Goal: Information Seeking & Learning: Check status

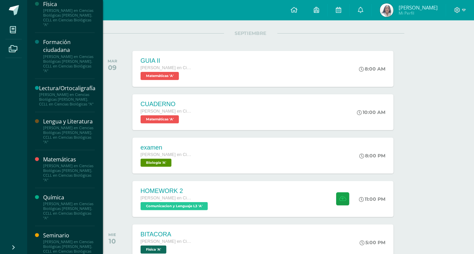
scroll to position [349, 0]
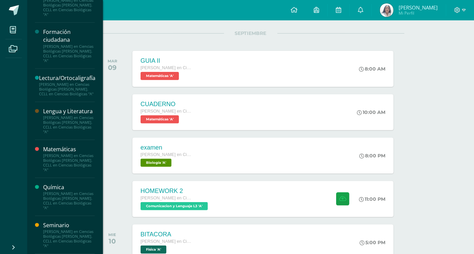
click at [62, 198] on div "[PERSON_NAME] en Ciencias Biológicas [PERSON_NAME]. CCLL en Ciencias Biológicas…" at bounding box center [69, 200] width 52 height 19
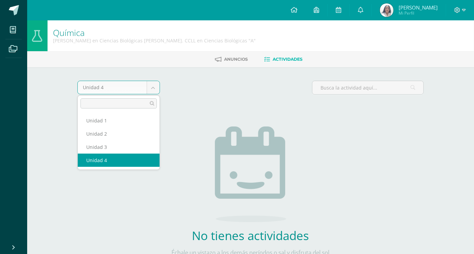
click at [154, 87] on body "Mis cursos Archivos Cerrar panel Anatomía y Fisiología [PERSON_NAME] en Ciencia…" at bounding box center [237, 146] width 474 height 292
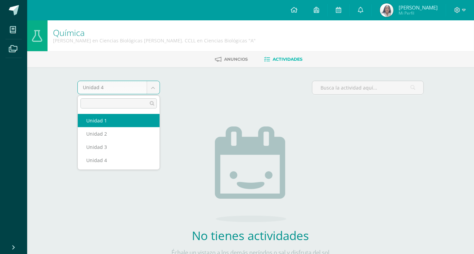
select select "Unidad 1"
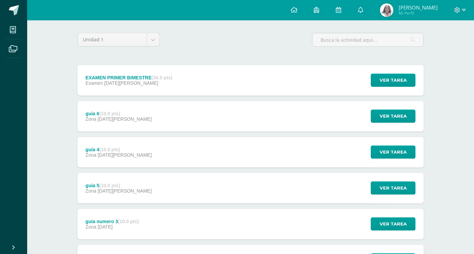
scroll to position [48, 0]
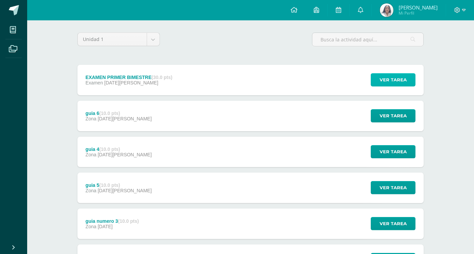
click at [388, 78] on span "Ver tarea" at bounding box center [392, 80] width 27 height 13
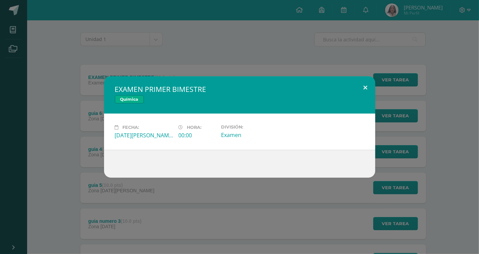
click at [369, 84] on button at bounding box center [365, 87] width 19 height 23
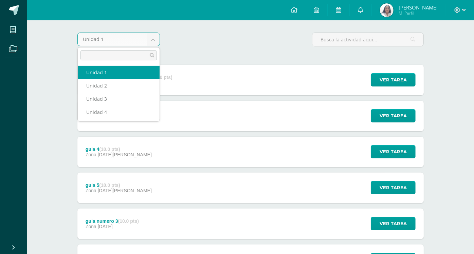
click at [151, 39] on body "Mis cursos Archivos Cerrar panel Anatomía y Fisiología [PERSON_NAME] en Ciencia…" at bounding box center [237, 172] width 474 height 440
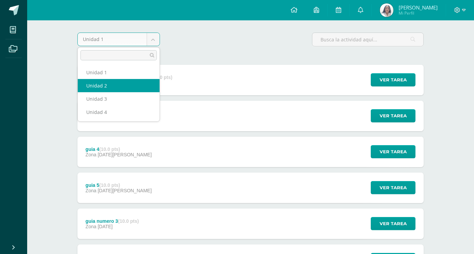
select select "Unidad 2"
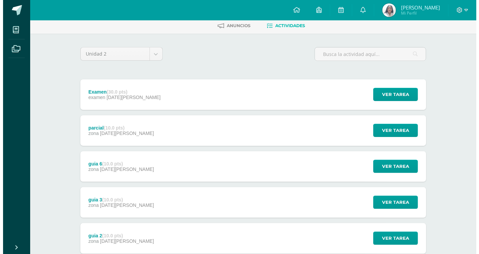
scroll to position [34, 0]
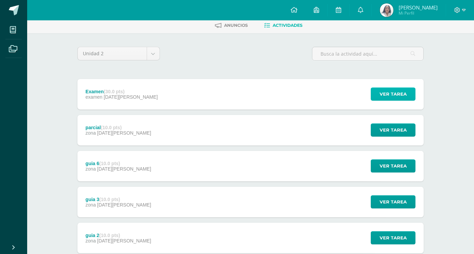
click at [381, 91] on span "Ver tarea" at bounding box center [392, 94] width 27 height 13
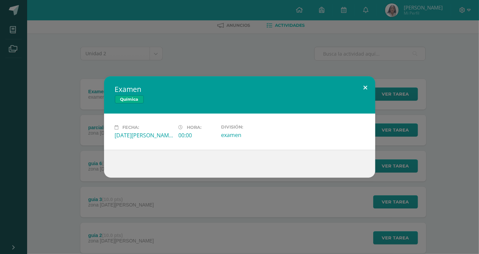
click at [366, 91] on button at bounding box center [365, 87] width 19 height 23
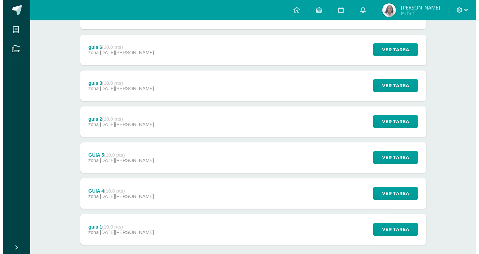
scroll to position [186, 0]
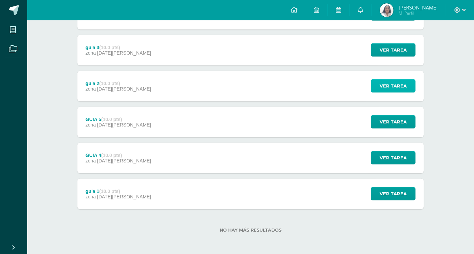
click at [378, 87] on button "Ver tarea" at bounding box center [392, 85] width 45 height 13
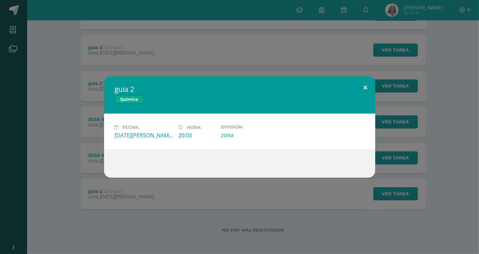
click at [361, 83] on button at bounding box center [365, 87] width 19 height 23
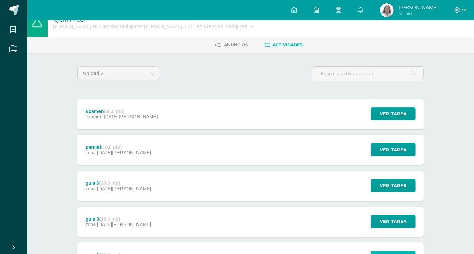
scroll to position [0, 0]
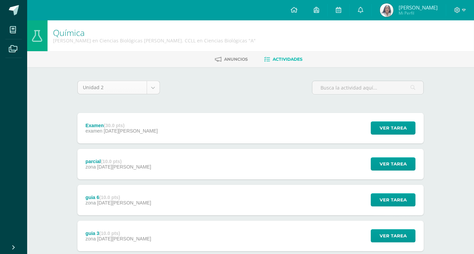
drag, startPoint x: 155, startPoint y: 94, endPoint x: 150, endPoint y: 81, distance: 13.7
click at [150, 81] on div "Unidad 2 Unidad 1 Unidad 2 Unidad 3 Unidad 4" at bounding box center [119, 90] width 88 height 19
click at [150, 81] on body "Mis cursos Archivos Cerrar panel Anatomía y Fisiología Quinto Bachillerato en C…" at bounding box center [237, 220] width 474 height 440
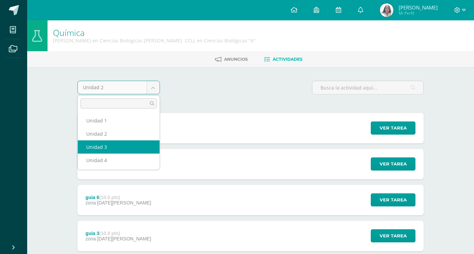
select select "Unidad 3"
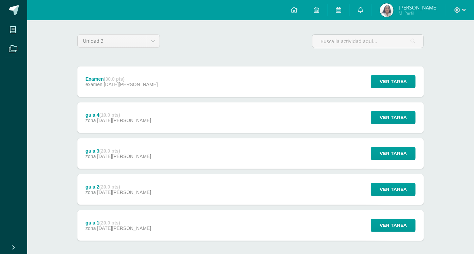
scroll to position [48, 0]
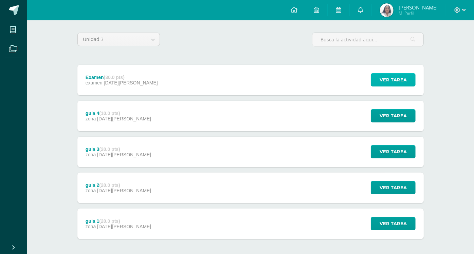
click at [383, 75] on span "Ver tarea" at bounding box center [392, 80] width 27 height 13
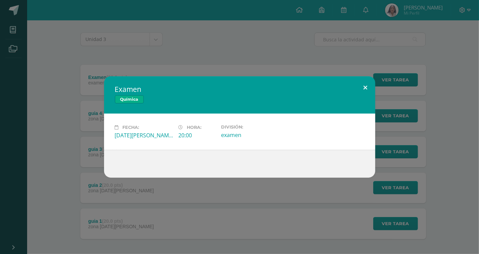
click at [365, 86] on button at bounding box center [365, 87] width 19 height 23
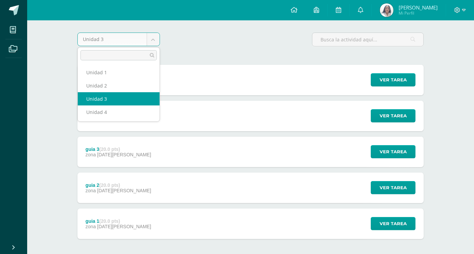
click at [151, 38] on body "Mis cursos Archivos Cerrar panel Anatomía y Fisiología [PERSON_NAME] en Ciencia…" at bounding box center [237, 118] width 474 height 332
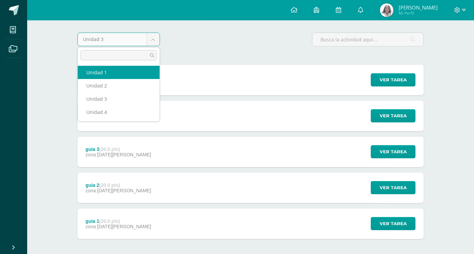
select select "Unidad 1"
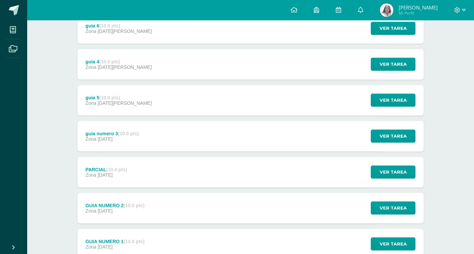
scroll to position [186, 0]
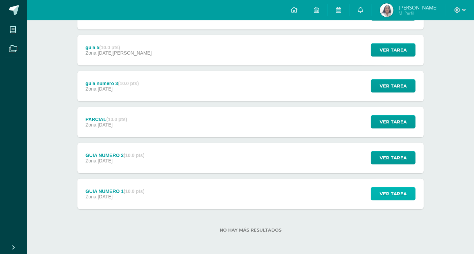
click at [408, 197] on button "Ver tarea" at bounding box center [392, 193] width 45 height 13
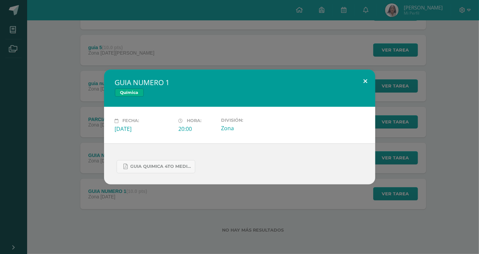
click at [370, 83] on button at bounding box center [365, 81] width 19 height 23
